Goal: Navigation & Orientation: Find specific page/section

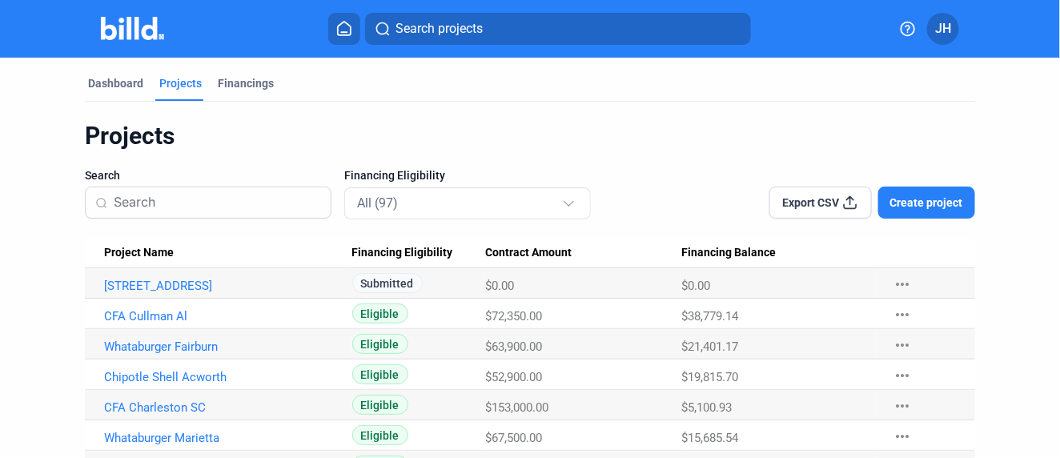
click at [343, 18] on button at bounding box center [344, 29] width 32 height 32
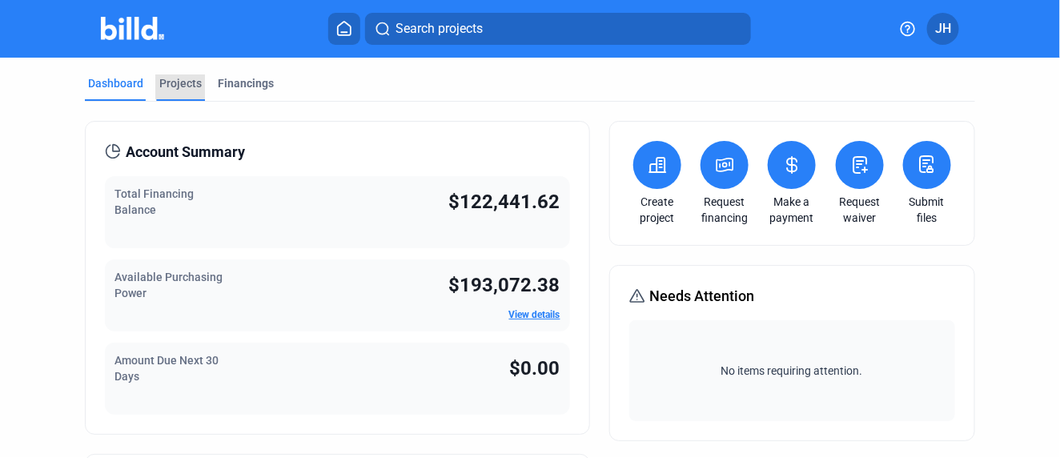
click at [180, 81] on div "Projects" at bounding box center [180, 83] width 42 height 16
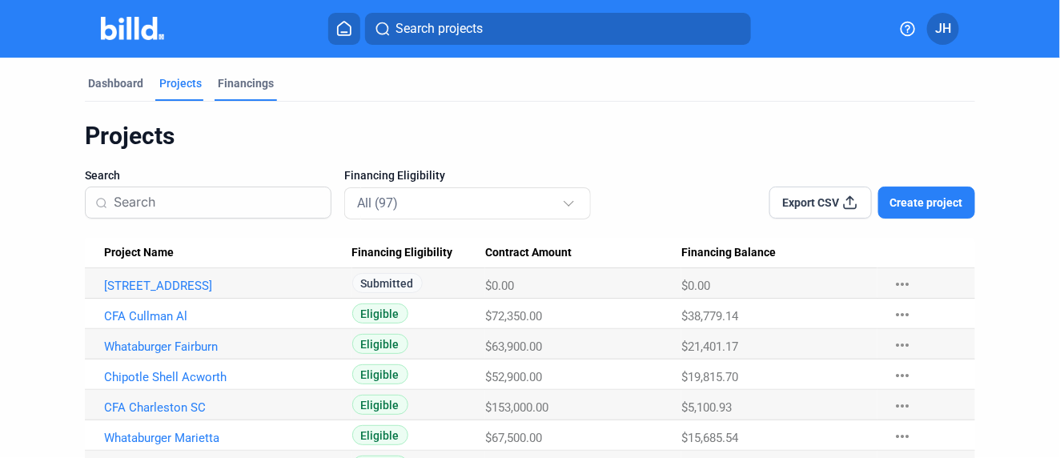
click at [230, 86] on div "Financings" at bounding box center [246, 83] width 56 height 16
